Goal: Information Seeking & Learning: Learn about a topic

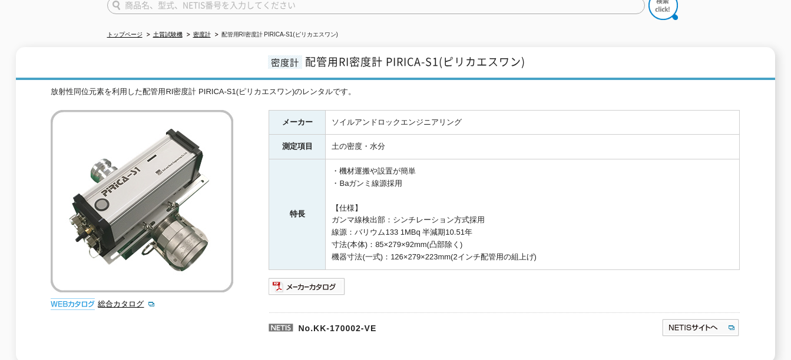
scroll to position [95, 0]
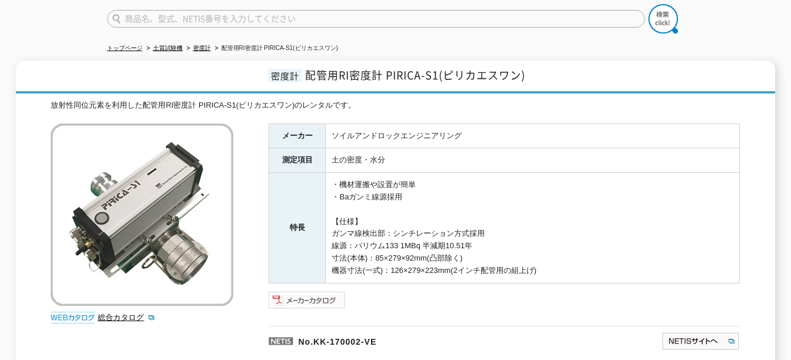
click at [305, 291] on img at bounding box center [307, 300] width 77 height 19
click at [109, 313] on link "総合カタログ" at bounding box center [127, 317] width 58 height 9
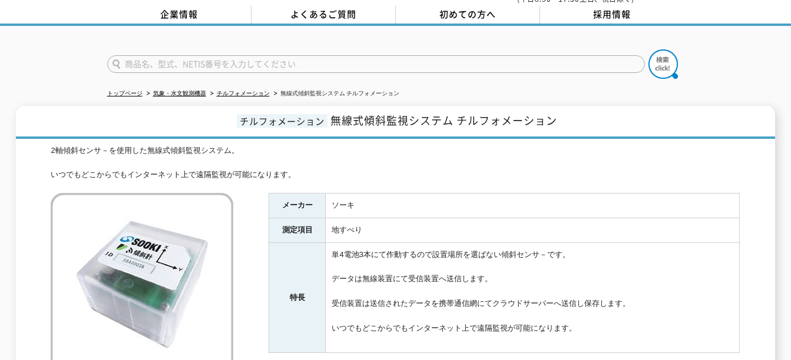
scroll to position [118, 0]
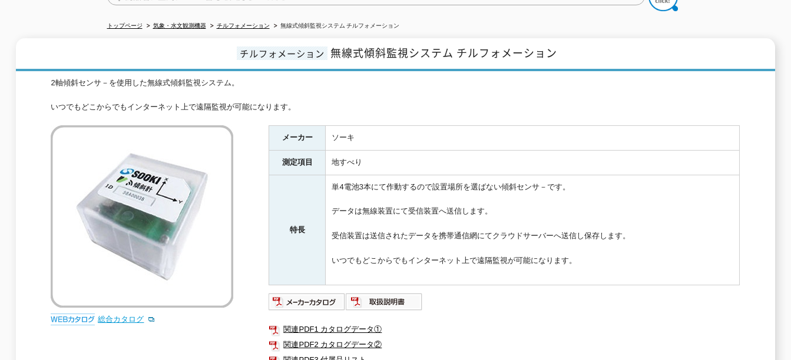
click at [126, 315] on link "総合カタログ" at bounding box center [127, 319] width 58 height 9
